Goal: Task Accomplishment & Management: Manage account settings

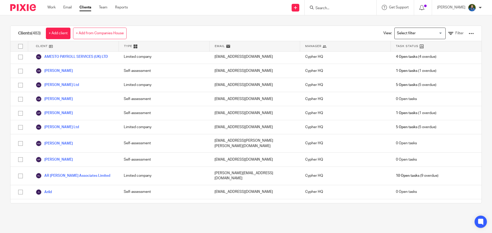
scroll to position [563, 0]
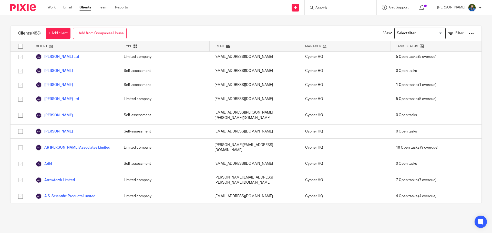
click at [74, 226] on link "Athena Stonecare Limited" at bounding box center [61, 229] width 51 height 6
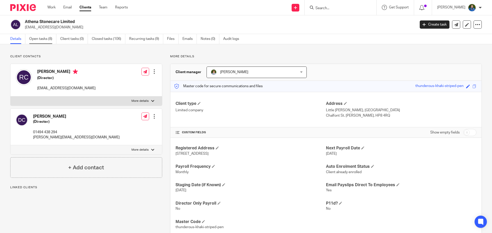
click at [46, 39] on link "Open tasks (8)" at bounding box center [42, 39] width 27 height 10
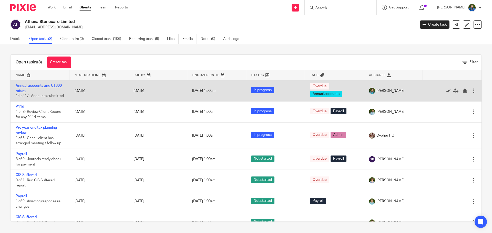
click at [39, 86] on link "Annual accounts and CT600 return" at bounding box center [39, 88] width 46 height 9
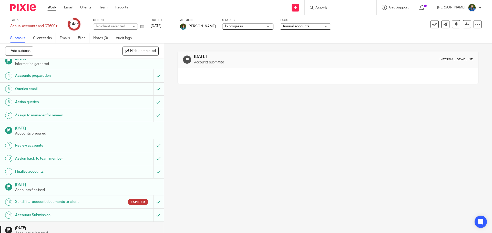
scroll to position [65, 0]
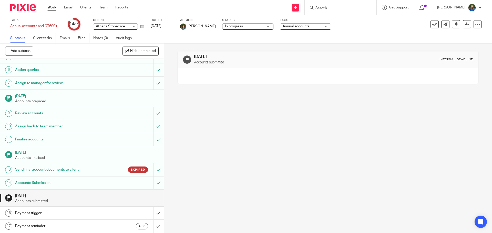
click at [57, 172] on h1 "Send final account documents to client" at bounding box center [59, 170] width 89 height 8
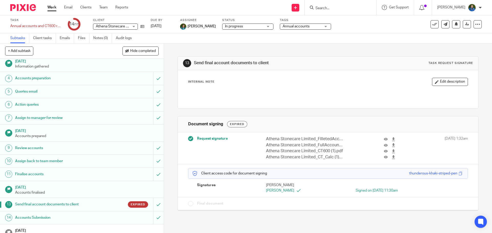
scroll to position [65, 0]
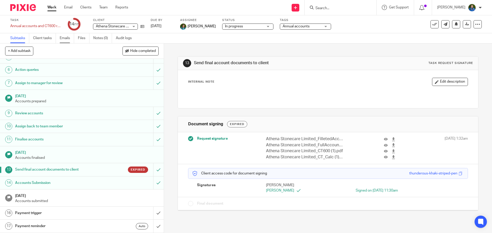
click at [70, 38] on link "Emails" at bounding box center [67, 38] width 14 height 10
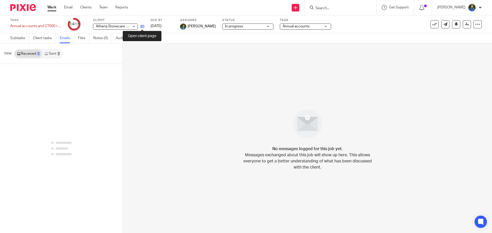
click at [141, 27] on icon at bounding box center [142, 27] width 4 height 4
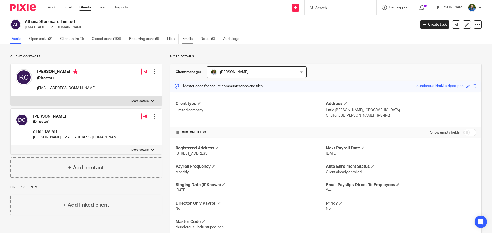
click at [187, 40] on link "Emails" at bounding box center [189, 39] width 14 height 10
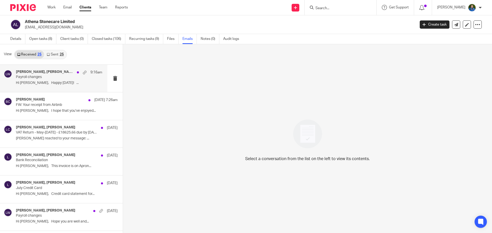
click at [47, 87] on div "[PERSON_NAME], [PERSON_NAME] 9:16am Payroll changes Hi [PERSON_NAME], Happy [DA…" at bounding box center [59, 78] width 86 height 17
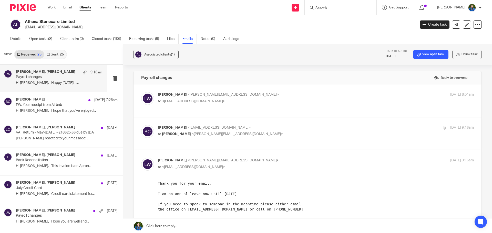
click at [257, 93] on p "[PERSON_NAME] <[PERSON_NAME][EMAIL_ADDRESS][DOMAIN_NAME]>" at bounding box center [263, 94] width 210 height 5
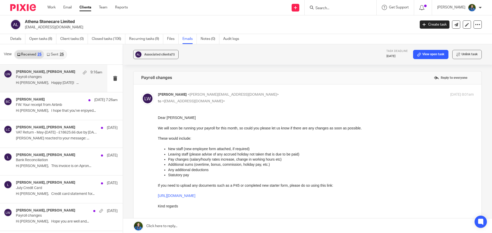
click at [257, 98] on div "[PERSON_NAME] <[PERSON_NAME][EMAIL_ADDRESS][DOMAIN_NAME]> to <[EMAIL_ADDRESS][D…" at bounding box center [263, 98] width 210 height 12
checkbox input "false"
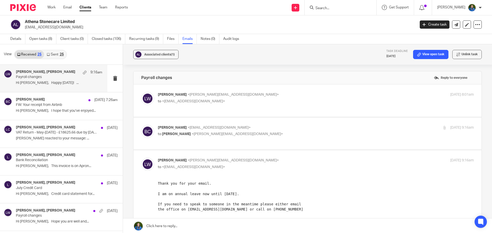
click at [257, 130] on p "[PERSON_NAME] <[EMAIL_ADDRESS][DOMAIN_NAME]>" at bounding box center [263, 127] width 210 height 5
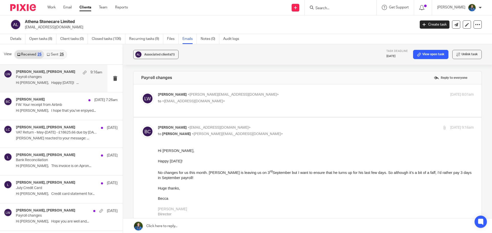
click at [289, 128] on p "[PERSON_NAME] <[EMAIL_ADDRESS][DOMAIN_NAME]>" at bounding box center [263, 127] width 210 height 5
checkbox input "false"
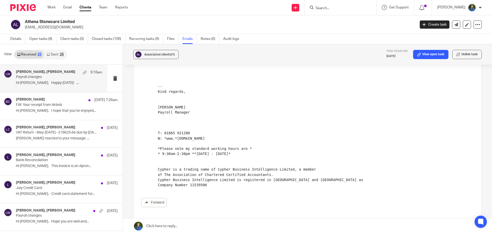
scroll to position [223, 0]
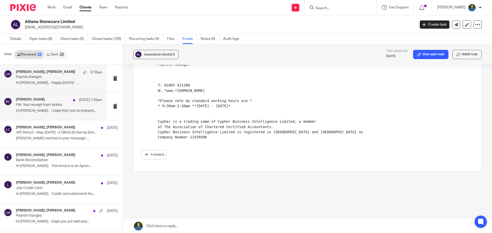
click at [45, 111] on p "Hi [PERSON_NAME], I hope that you’ve enjoyed..." at bounding box center [59, 111] width 86 height 4
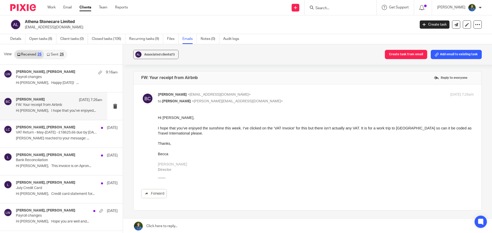
scroll to position [0, 0]
click at [51, 172] on div "[PERSON_NAME], [PERSON_NAME] [DATE] Bank Reconciliation Hi [PERSON_NAME], This …" at bounding box center [53, 161] width 107 height 27
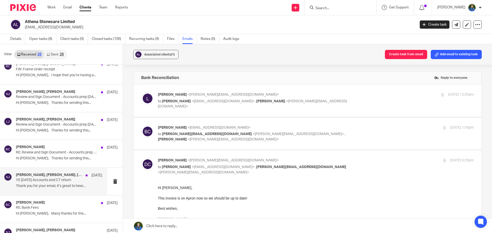
scroll to position [358, 0]
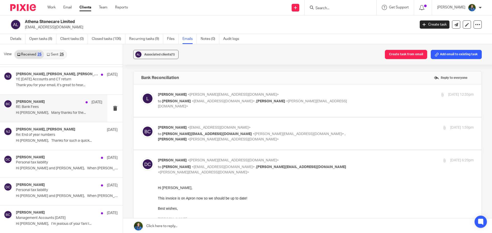
click at [47, 115] on p "Hi [PERSON_NAME], Many thanks for the..." at bounding box center [59, 113] width 86 height 4
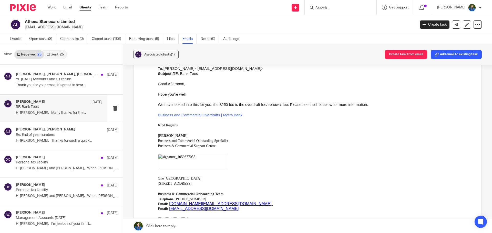
scroll to position [307, 0]
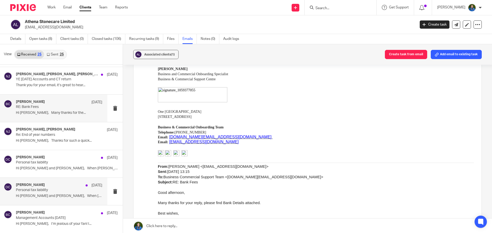
click at [47, 193] on div "[PERSON_NAME] [DATE] Personal tax liability Hi [PERSON_NAME] and [PERSON_NAME],…" at bounding box center [59, 191] width 86 height 17
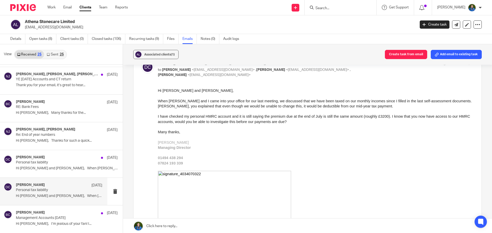
scroll to position [28, 0]
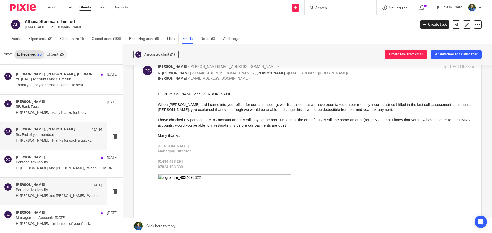
click at [38, 140] on p "Hi [PERSON_NAME], Thanks for such a quick..." at bounding box center [59, 141] width 86 height 4
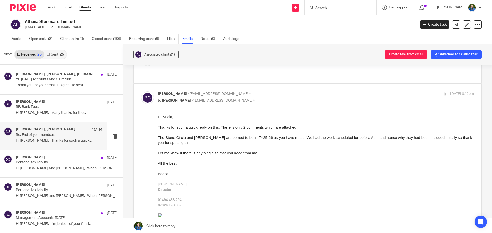
scroll to position [0, 0]
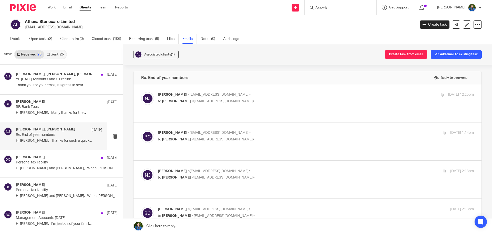
click at [251, 97] on p "[PERSON_NAME] <[EMAIL_ADDRESS][DOMAIN_NAME]>" at bounding box center [263, 94] width 210 height 5
checkbox input "true"
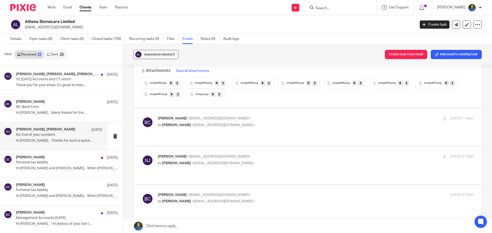
scroll to position [410, 0]
click at [235, 120] on p "[PERSON_NAME] <[EMAIL_ADDRESS][DOMAIN_NAME]>" at bounding box center [263, 117] width 210 height 5
checkbox input "true"
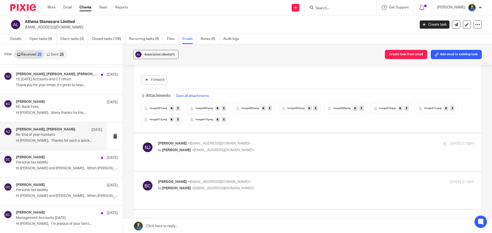
scroll to position [3226, 0]
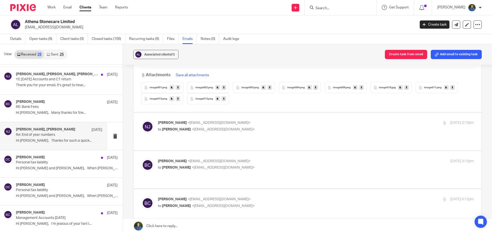
click at [236, 126] on div "[PERSON_NAME] <[EMAIL_ADDRESS][DOMAIN_NAME]> to [PERSON_NAME] <[EMAIL_ADDRESS][…" at bounding box center [263, 126] width 210 height 12
checkbox input "true"
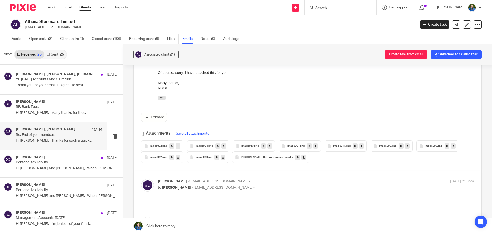
scroll to position [3329, 0]
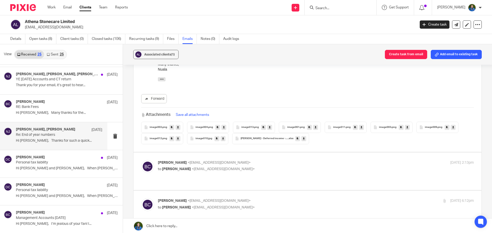
click at [196, 168] on span "<[EMAIL_ADDRESS][DOMAIN_NAME]>" at bounding box center [223, 169] width 63 height 4
checkbox input "true"
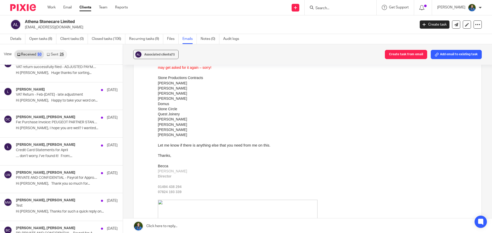
scroll to position [1218, 0]
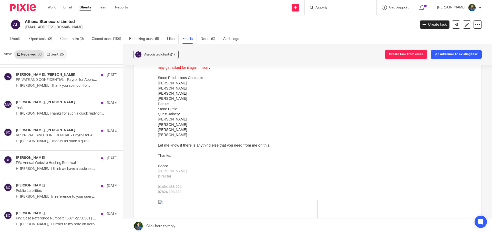
click at [51, 56] on link "Sent 25" at bounding box center [55, 54] width 22 height 8
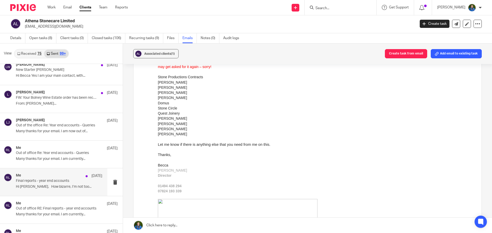
scroll to position [3937, 0]
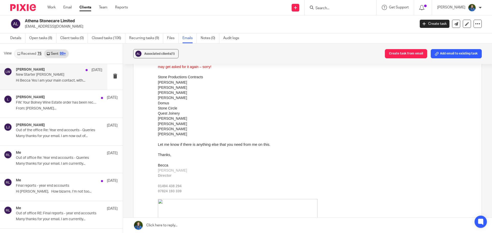
click at [64, 84] on div "[PERSON_NAME] [DATE] New Starter [PERSON_NAME] Hi Becca Yes I am your main cont…" at bounding box center [59, 76] width 86 height 17
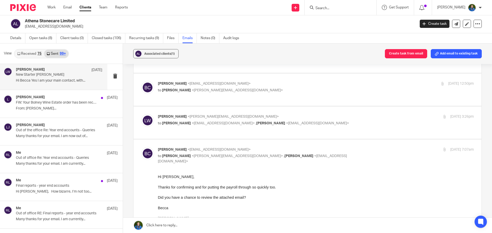
scroll to position [102, 0]
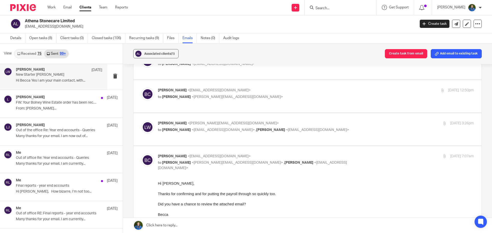
click at [260, 128] on span "[PERSON_NAME]" at bounding box center [270, 130] width 29 height 4
checkbox input "true"
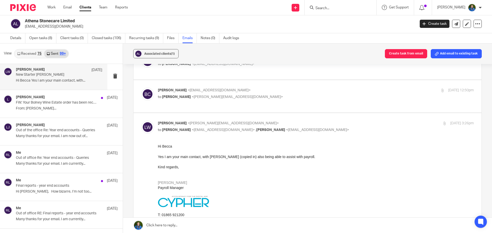
scroll to position [0, 0]
click at [268, 88] on p "[PERSON_NAME] <[EMAIL_ADDRESS][DOMAIN_NAME]>" at bounding box center [263, 90] width 210 height 5
checkbox input "true"
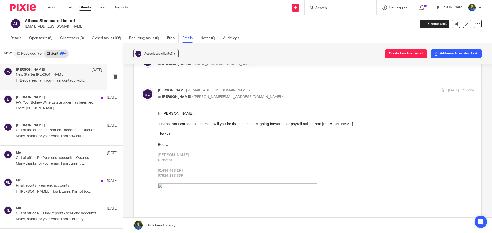
scroll to position [77, 0]
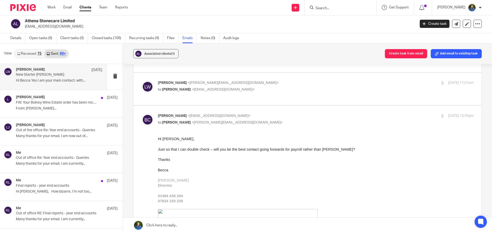
click at [262, 87] on div "[PERSON_NAME] <[PERSON_NAME][EMAIL_ADDRESS][DOMAIN_NAME]> to [PERSON_NAME] <[EM…" at bounding box center [263, 86] width 210 height 12
checkbox input "true"
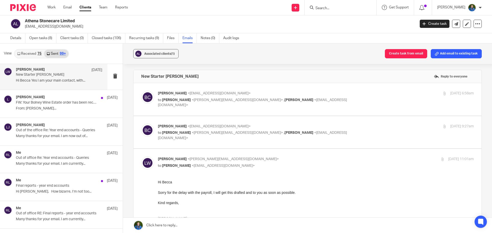
scroll to position [0, 0]
click at [255, 131] on div "[PERSON_NAME] <[EMAIL_ADDRESS][DOMAIN_NAME]> to [PERSON_NAME] <[PERSON_NAME][EM…" at bounding box center [263, 132] width 210 height 17
checkbox input "true"
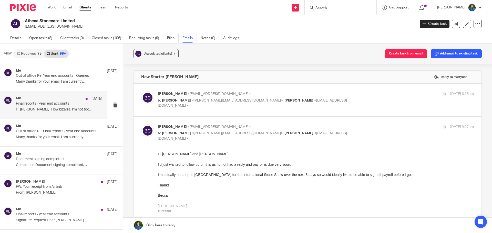
scroll to position [4116, 0]
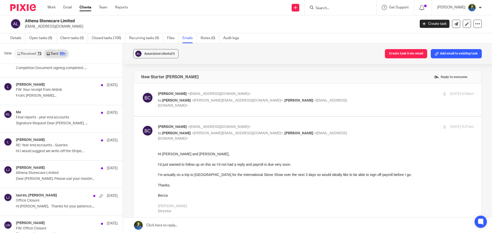
click at [53, 177] on p "Dear [PERSON_NAME], Please use your master..." at bounding box center [67, 179] width 102 height 4
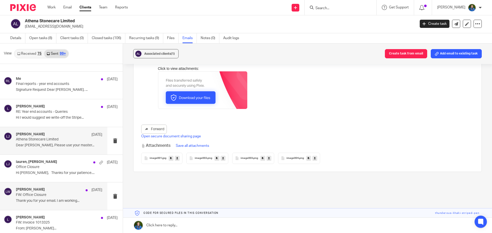
scroll to position [4219, 0]
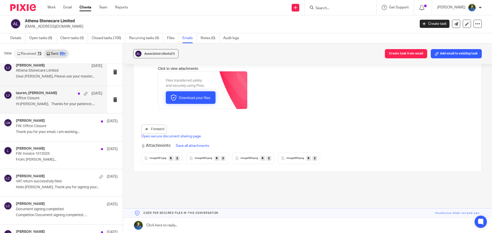
click at [50, 110] on div "[PERSON_NAME], [PERSON_NAME] [DATE] Office Closure Hi [PERSON_NAME], Thanks for…" at bounding box center [53, 99] width 107 height 27
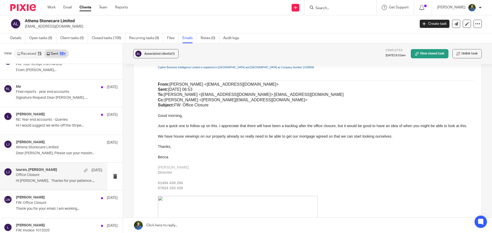
scroll to position [819, 0]
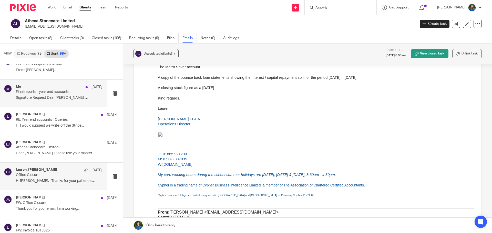
click at [36, 98] on p "Signature Request Dear [PERSON_NAME], ..." at bounding box center [59, 98] width 86 height 4
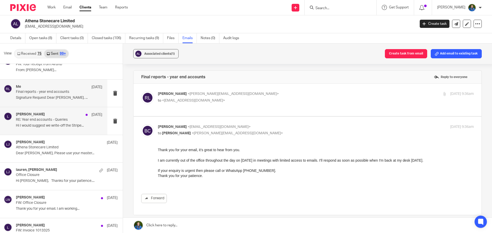
scroll to position [0, 0]
click at [34, 123] on div "[PERSON_NAME] [DATE] RE: Year end accounts - Queries Hi I would suggest we writ…" at bounding box center [59, 120] width 86 height 17
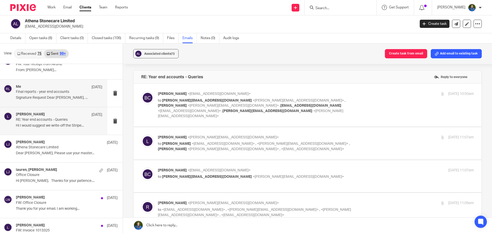
click at [37, 100] on p "Signature Request Dear [PERSON_NAME], ..." at bounding box center [59, 98] width 86 height 4
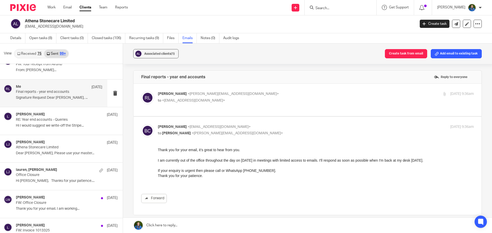
click at [230, 97] on div "[PERSON_NAME] <[PERSON_NAME][EMAIL_ADDRESS][DOMAIN_NAME]> to <[EMAIL_ADDRESS][D…" at bounding box center [263, 97] width 210 height 12
checkbox input "true"
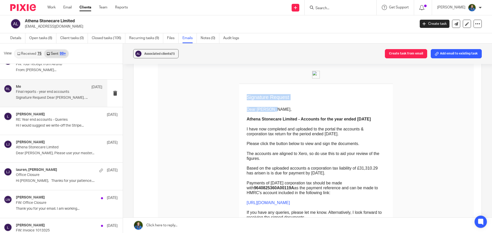
drag, startPoint x: 216, startPoint y: 110, endPoint x: 244, endPoint y: 111, distance: 28.7
click at [244, 111] on td "Signature Request Dear [PERSON_NAME], Athena Stonecare Limited - Accounts for t…" at bounding box center [316, 185] width 154 height 202
click at [268, 111] on p "Dear [PERSON_NAME]," at bounding box center [316, 109] width 138 height 5
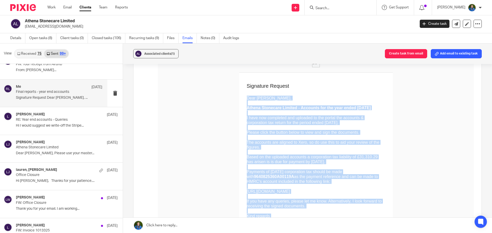
scroll to position [64, 0]
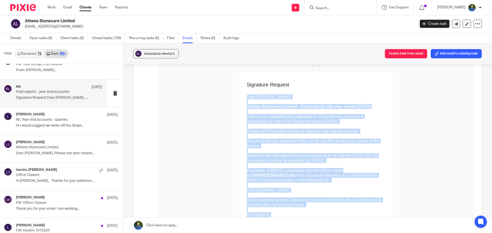
drag, startPoint x: 217, startPoint y: 98, endPoint x: 303, endPoint y: 216, distance: 146.7
click at [303, 216] on td "Dear [PERSON_NAME], Athena Stonecare Limited - Accounts for the year ended [DAT…" at bounding box center [316, 157] width 138 height 139
copy td "Dear [PERSON_NAME], Athena Stonecare Limited - Accounts for the year ended [DAT…"
